Goal: Check status: Check status

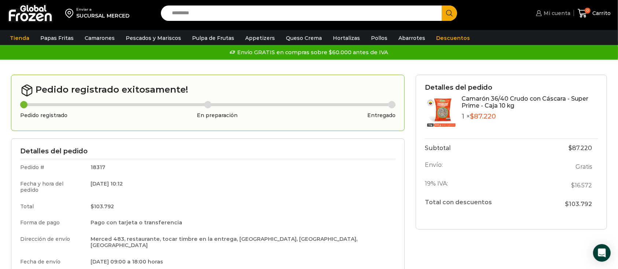
click at [553, 11] on span "Mi cuenta" at bounding box center [555, 13] width 29 height 7
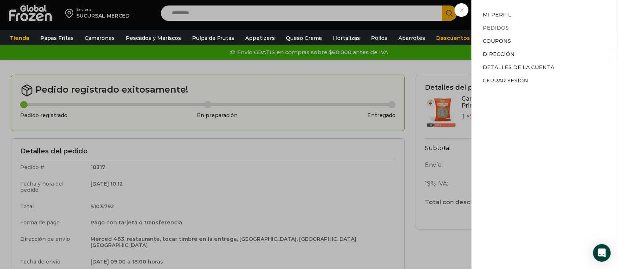
click at [495, 27] on link "Pedidos" at bounding box center [495, 28] width 26 height 7
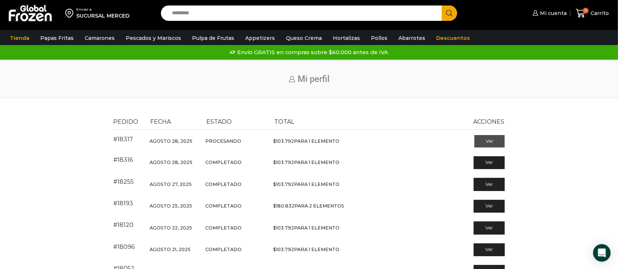
click at [495, 141] on link "Ver" at bounding box center [489, 141] width 30 height 12
click at [492, 142] on link "Ver" at bounding box center [489, 141] width 30 height 12
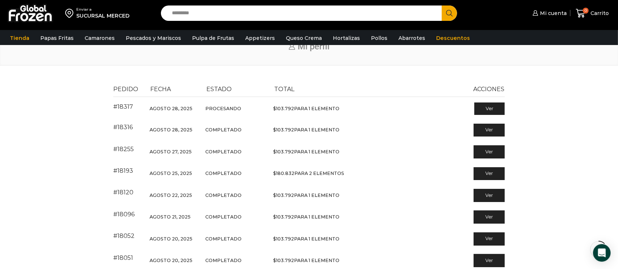
scroll to position [42, 0]
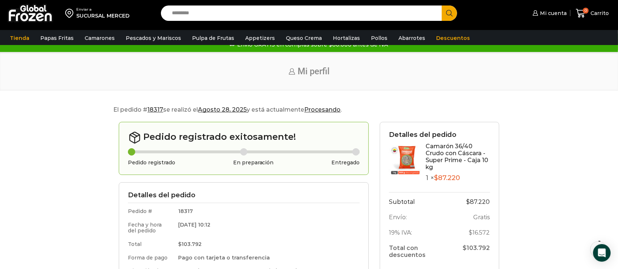
scroll to position [10, 0]
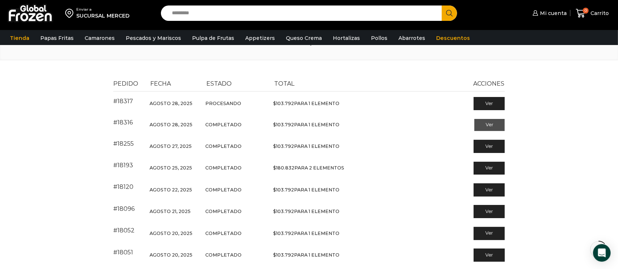
click at [481, 126] on link "Ver" at bounding box center [489, 125] width 30 height 12
